Goal: Task Accomplishment & Management: Manage account settings

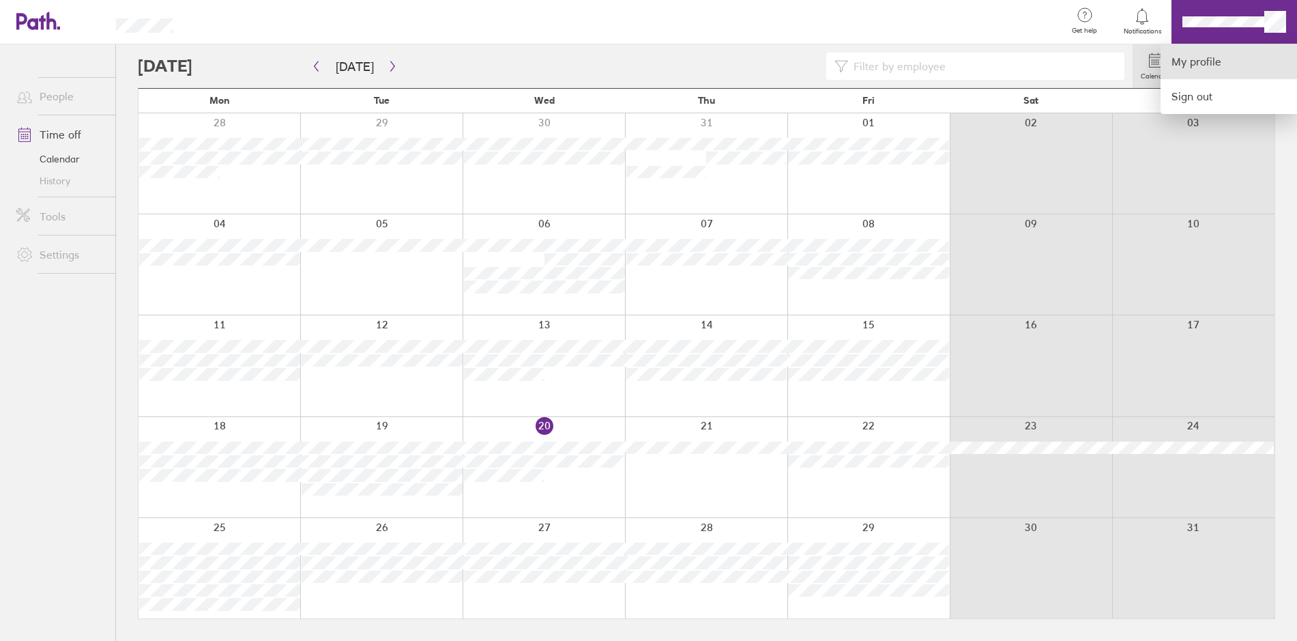
click at [1214, 63] on link "My profile" at bounding box center [1229, 61] width 136 height 35
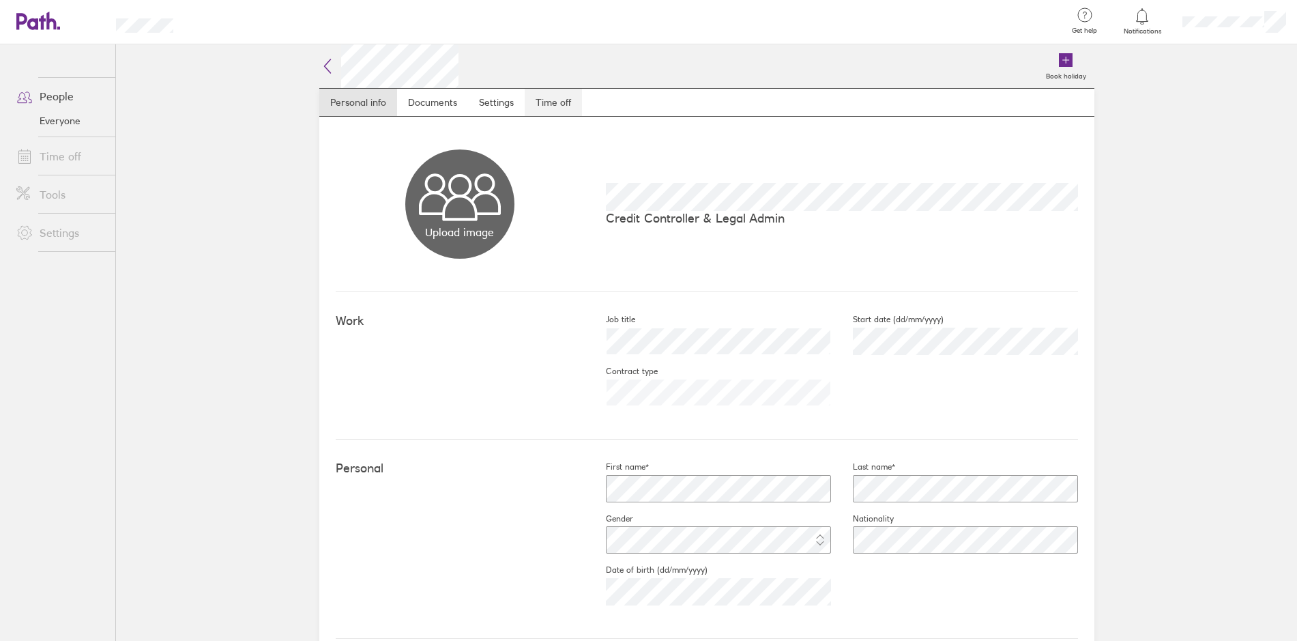
click at [538, 104] on link "Time off" at bounding box center [553, 102] width 57 height 27
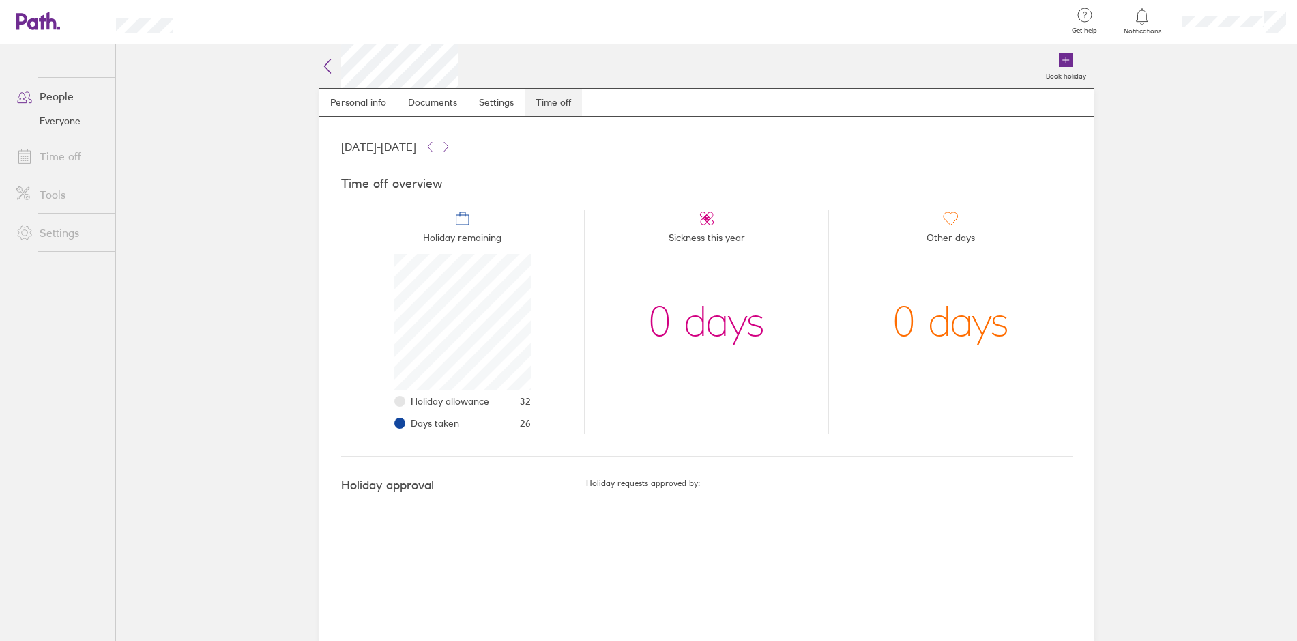
scroll to position [136, 136]
click at [29, 14] on icon at bounding box center [38, 21] width 44 height 18
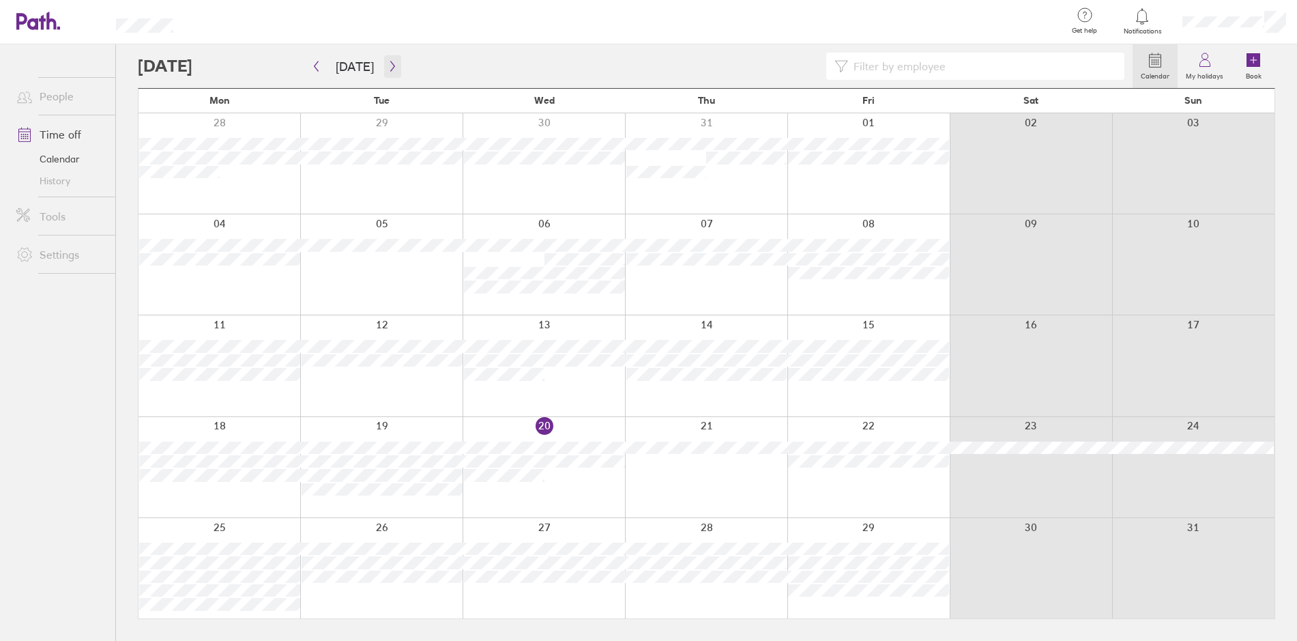
click at [388, 68] on icon "button" at bounding box center [393, 66] width 10 height 11
click at [390, 69] on icon "button" at bounding box center [393, 66] width 10 height 11
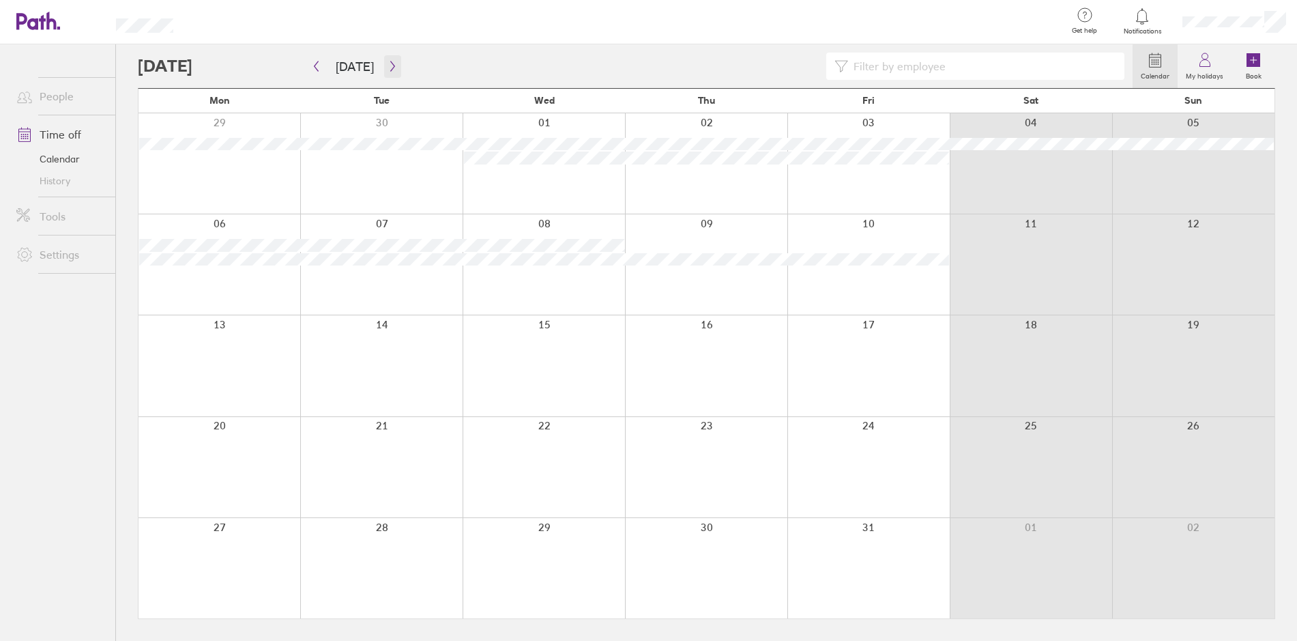
click at [392, 70] on icon "button" at bounding box center [393, 66] width 10 height 11
click at [388, 70] on icon "button" at bounding box center [393, 66] width 10 height 11
click at [321, 72] on button "button" at bounding box center [316, 66] width 17 height 23
click at [320, 72] on button "button" at bounding box center [316, 66] width 17 height 23
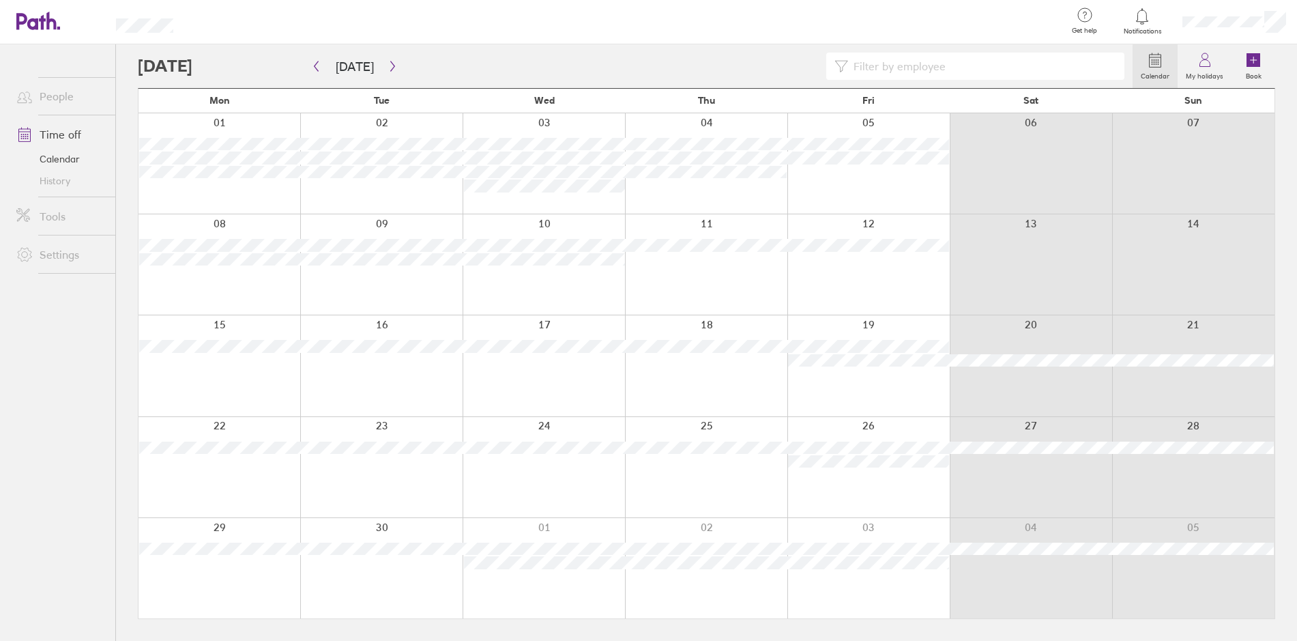
click at [672, 266] on div at bounding box center [706, 264] width 162 height 100
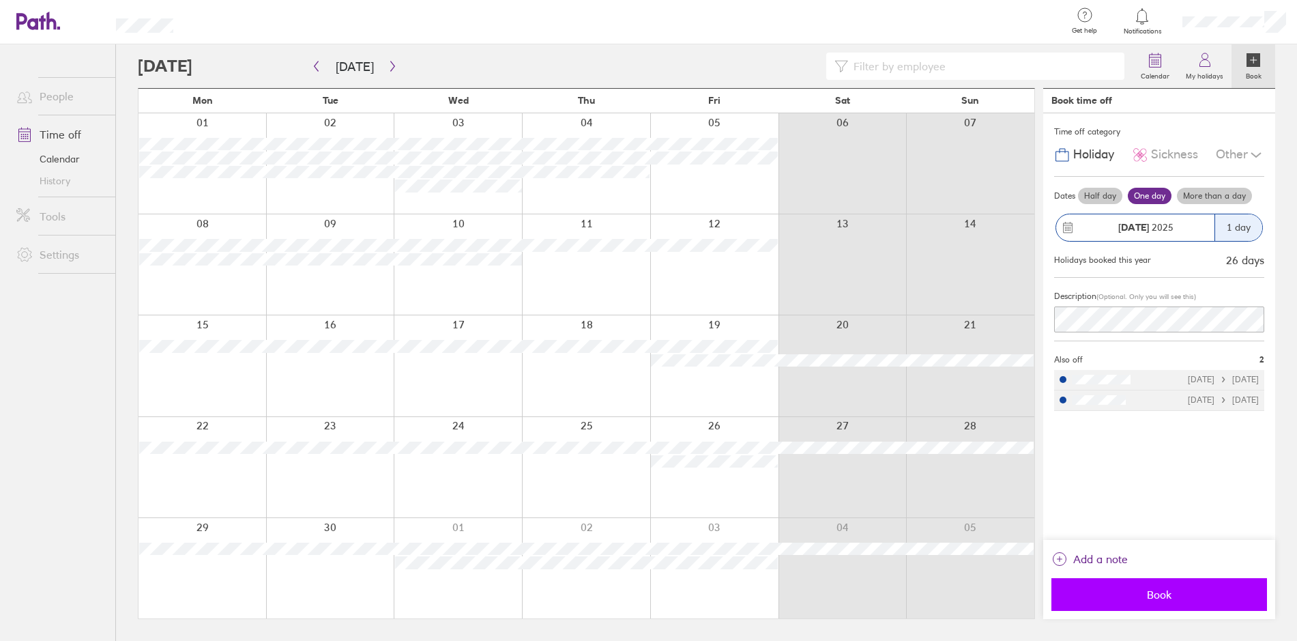
click at [1134, 589] on span "Book" at bounding box center [1159, 594] width 197 height 12
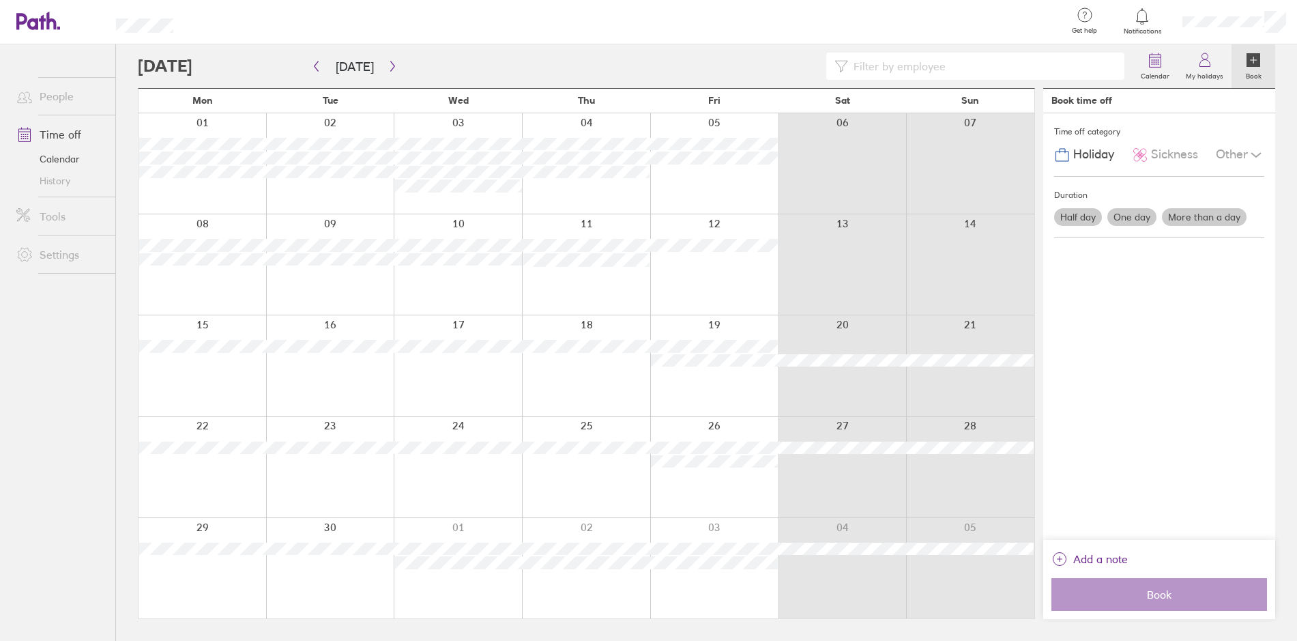
click at [796, 44] on div at bounding box center [625, 22] width 861 height 44
click at [392, 71] on icon "button" at bounding box center [393, 66] width 10 height 11
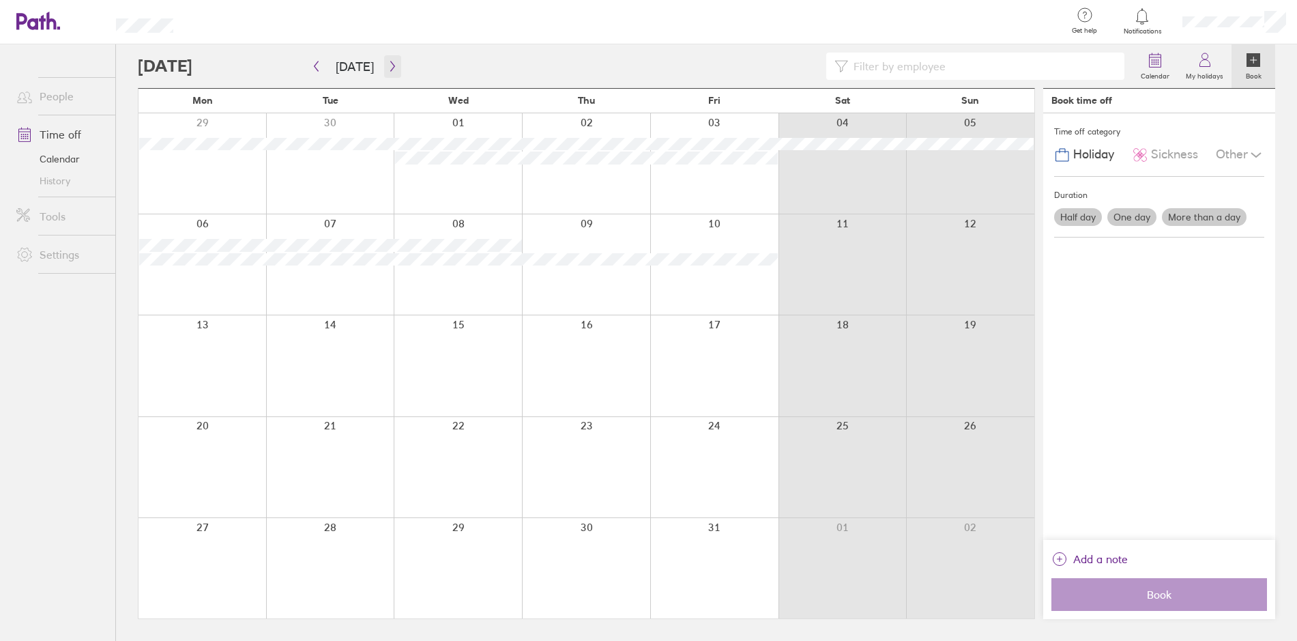
click at [394, 72] on button "button" at bounding box center [392, 66] width 17 height 23
click at [391, 67] on icon "button" at bounding box center [393, 66] width 10 height 11
